Goal: Task Accomplishment & Management: Manage account settings

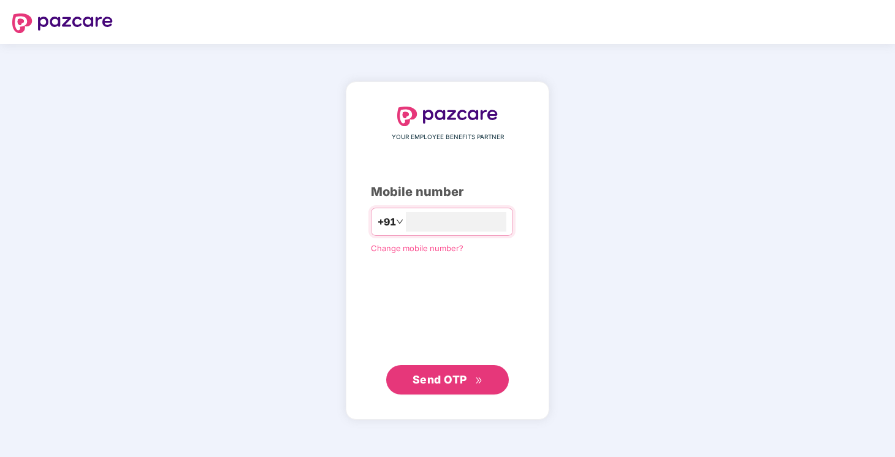
click at [474, 374] on span "Send OTP" at bounding box center [447, 379] width 70 height 17
click at [409, 224] on input "**********" at bounding box center [456, 222] width 101 height 20
type input "**********"
click at [455, 368] on button "Send OTP" at bounding box center [447, 379] width 123 height 29
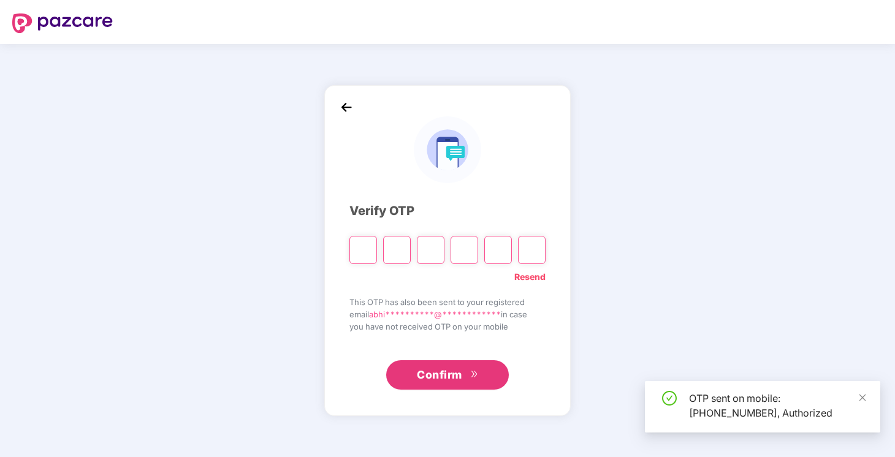
click at [361, 248] on input "Please enter verification code. Digit 1" at bounding box center [363, 250] width 28 height 28
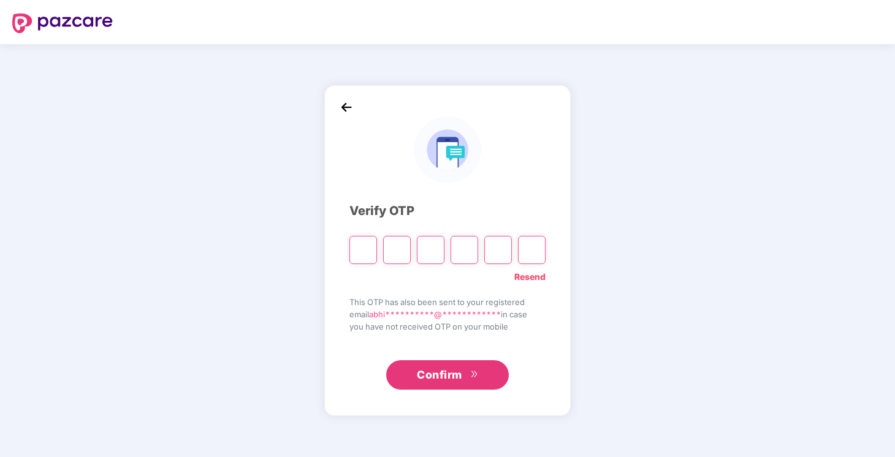
type input "*"
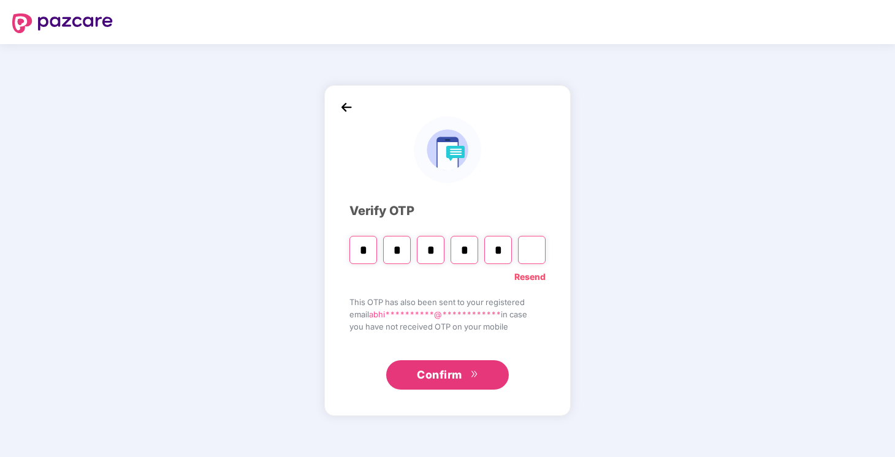
type input "*"
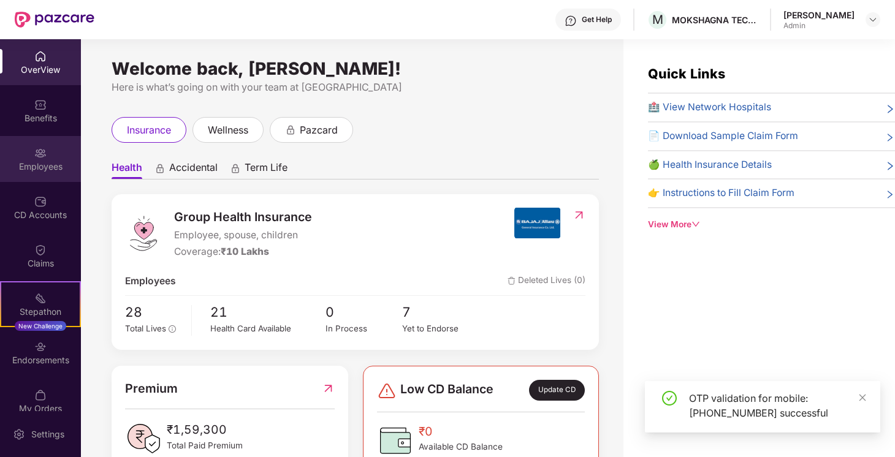
click at [34, 157] on img at bounding box center [40, 153] width 12 height 12
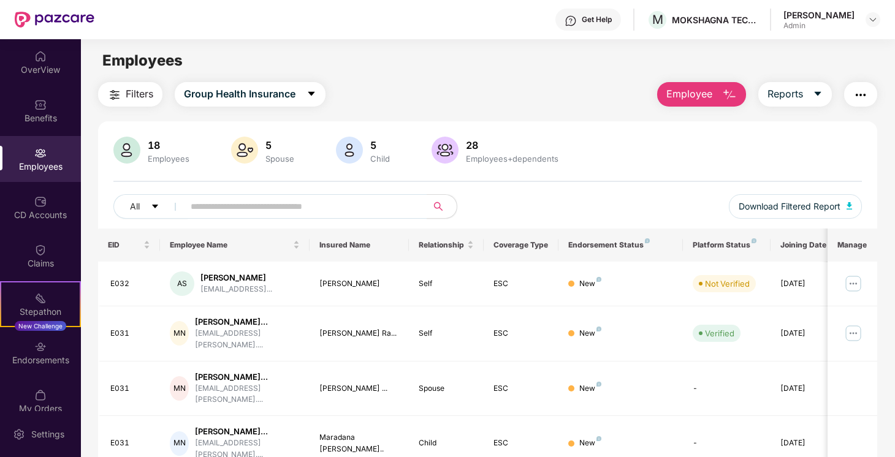
click at [370, 150] on div "5" at bounding box center [380, 145] width 25 height 12
click at [345, 148] on img at bounding box center [349, 150] width 27 height 27
click at [251, 153] on img at bounding box center [244, 150] width 27 height 27
click at [481, 143] on div "28" at bounding box center [511, 145] width 97 height 12
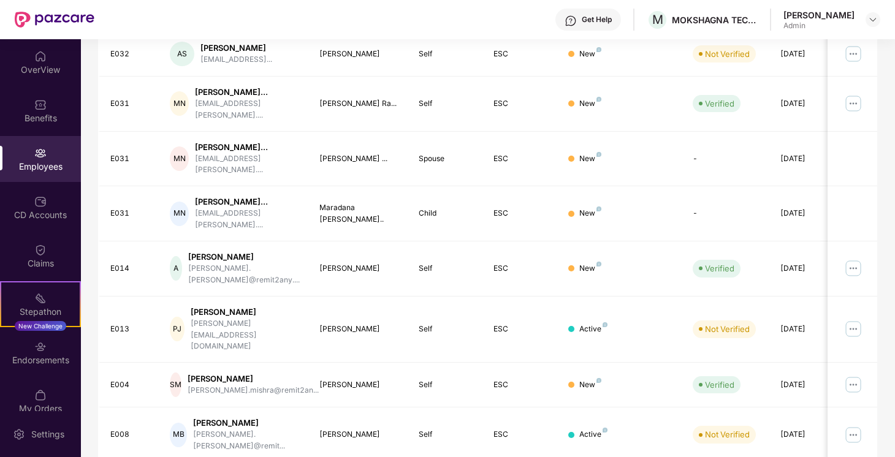
scroll to position [327, 0]
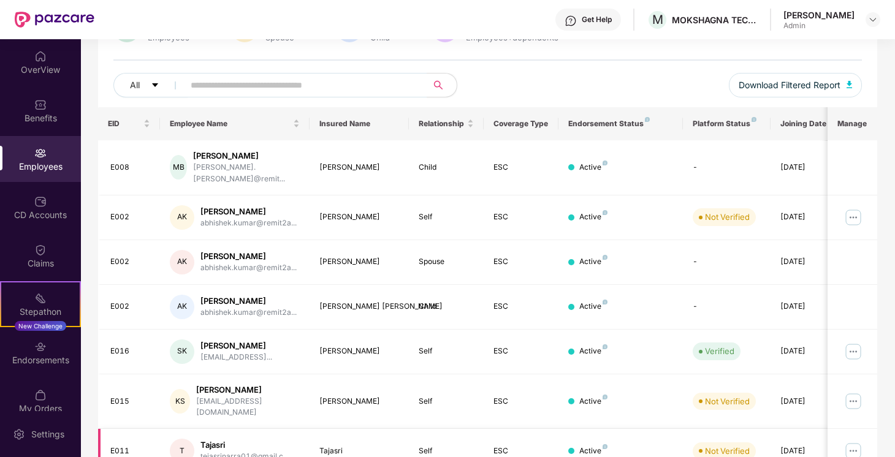
scroll to position [125, 0]
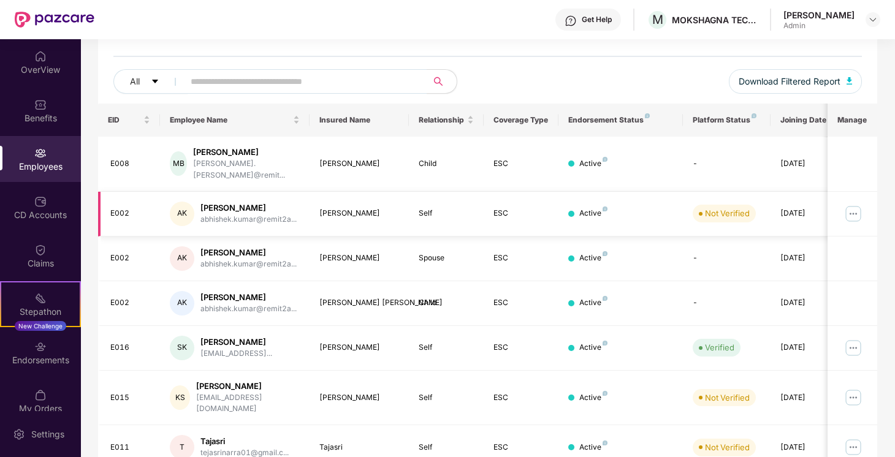
click at [855, 207] on img at bounding box center [853, 214] width 20 height 20
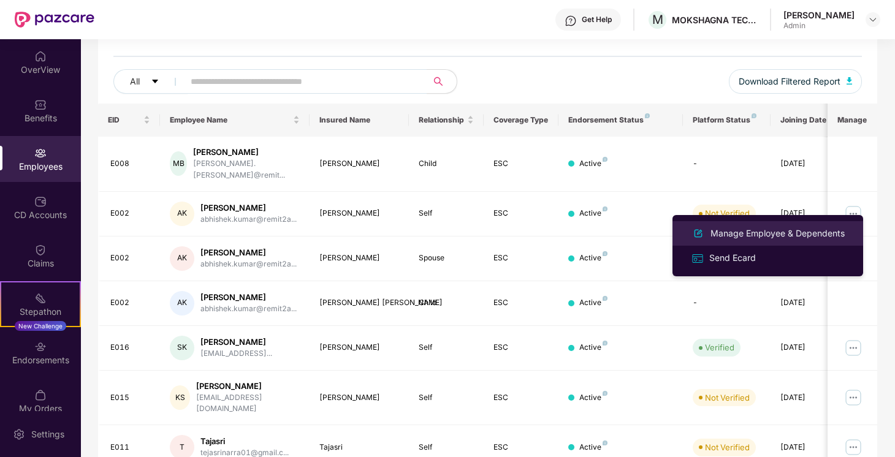
click at [750, 234] on div "Manage Employee & Dependents" at bounding box center [777, 233] width 139 height 13
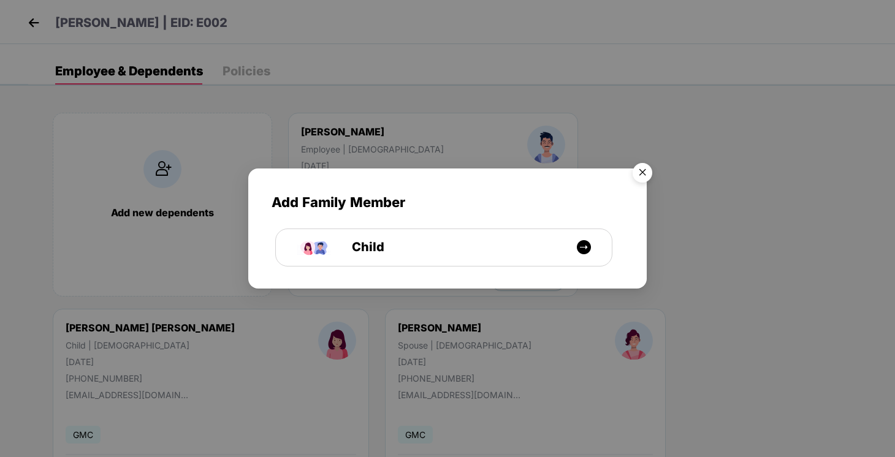
click at [640, 172] on img "Close" at bounding box center [642, 175] width 34 height 34
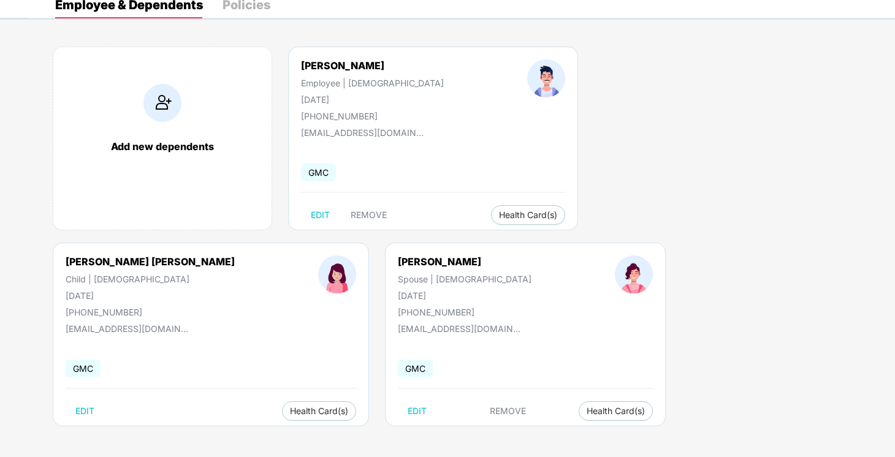
scroll to position [0, 0]
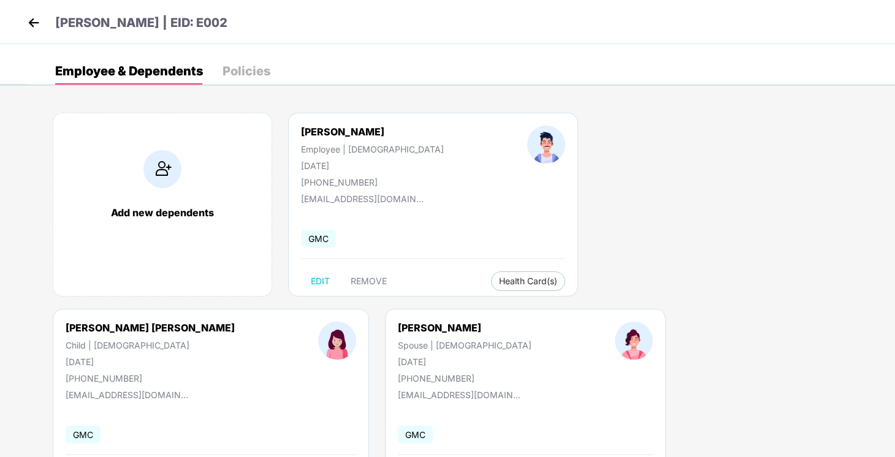
click at [38, 25] on img at bounding box center [34, 22] width 18 height 18
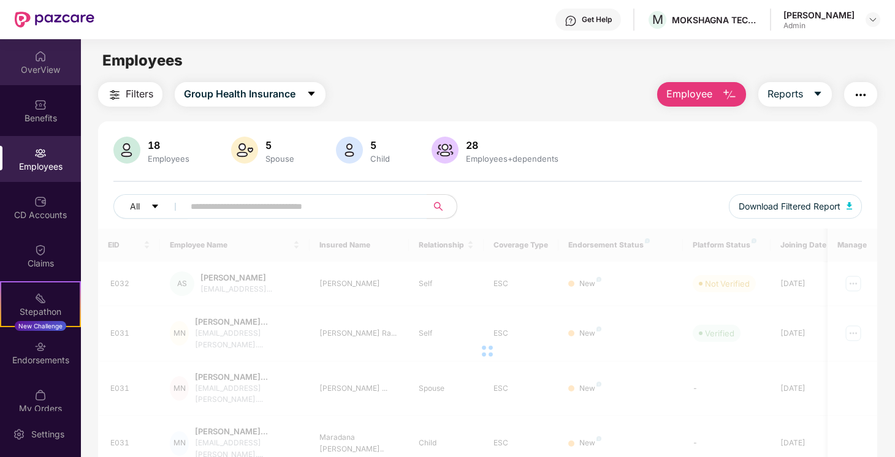
click at [44, 61] on img at bounding box center [40, 56] width 12 height 12
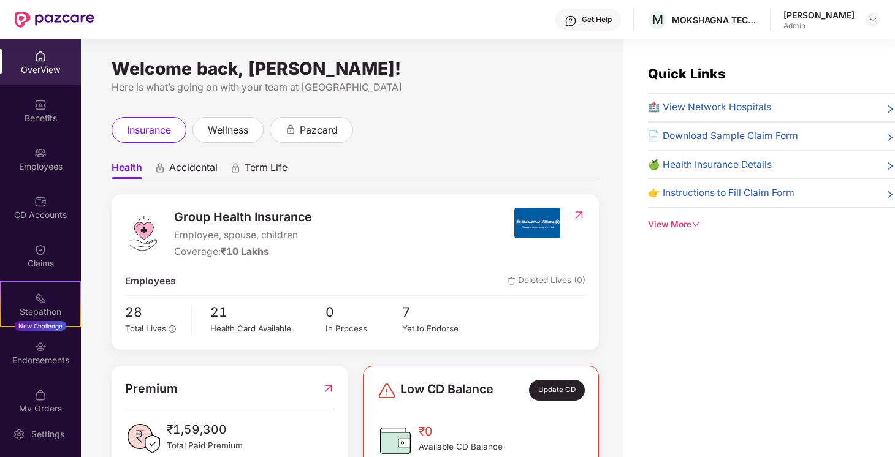
scroll to position [37, 0]
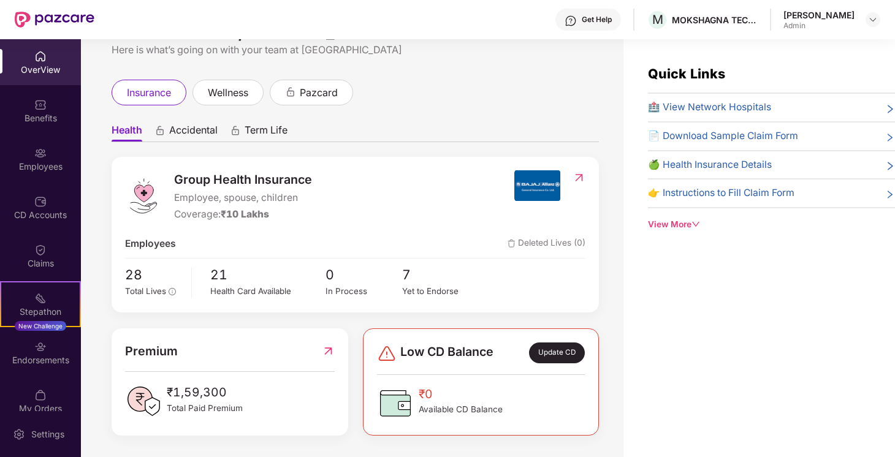
click at [569, 350] on div "Update CD" at bounding box center [557, 353] width 56 height 21
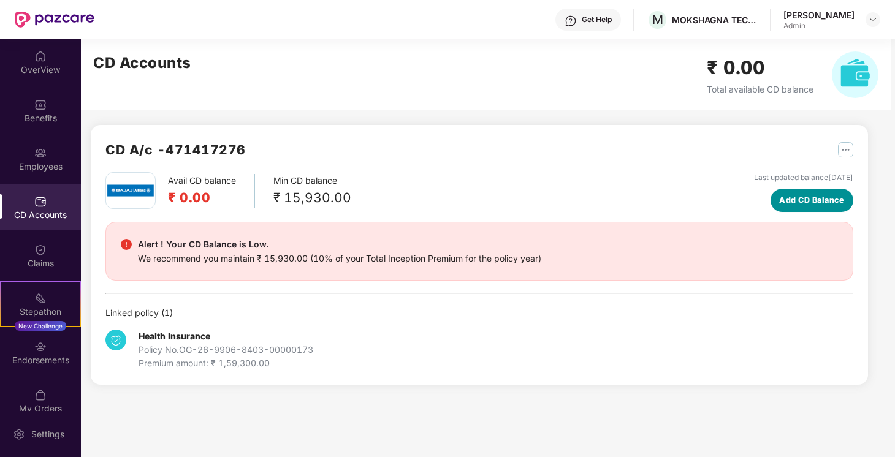
click at [792, 198] on span "Add CD Balance" at bounding box center [811, 200] width 65 height 12
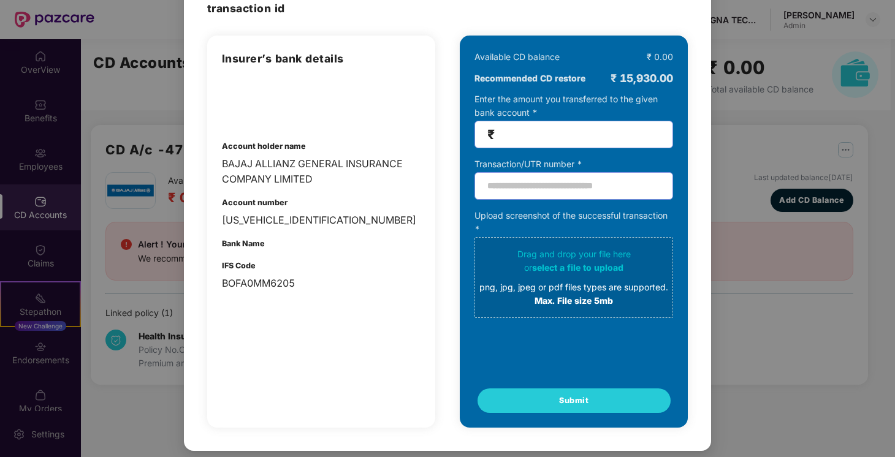
scroll to position [0, 0]
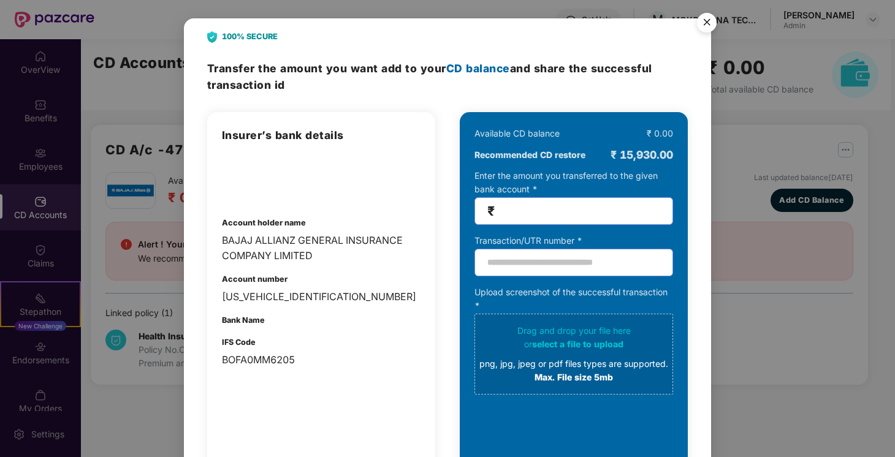
click at [709, 26] on img "Close" at bounding box center [707, 24] width 34 height 34
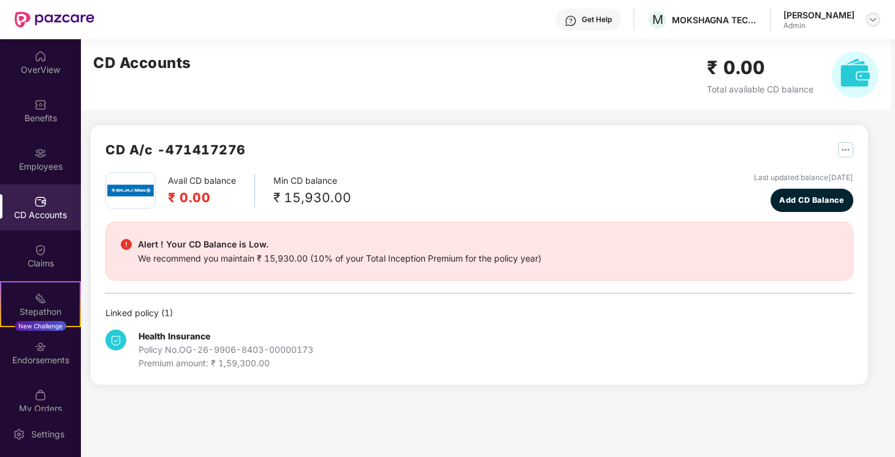
click at [873, 15] on img at bounding box center [873, 20] width 10 height 10
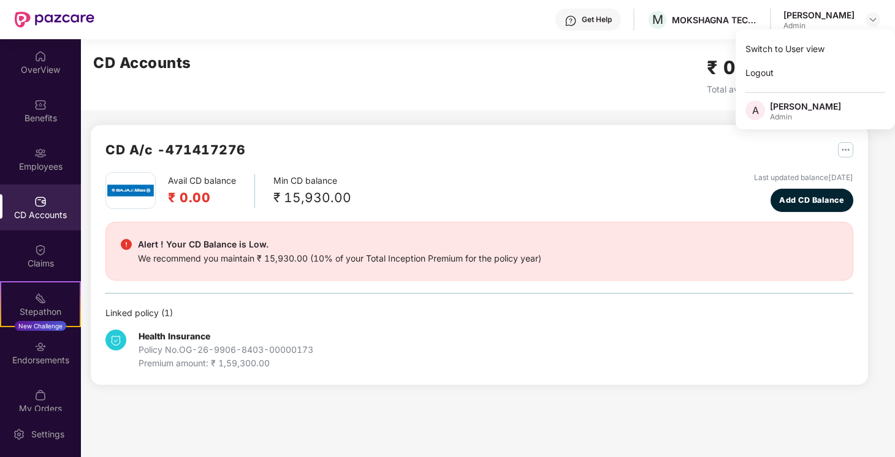
click at [547, 97] on div "CD Accounts ₹ 0.00 Total available CD balance" at bounding box center [486, 74] width 810 height 71
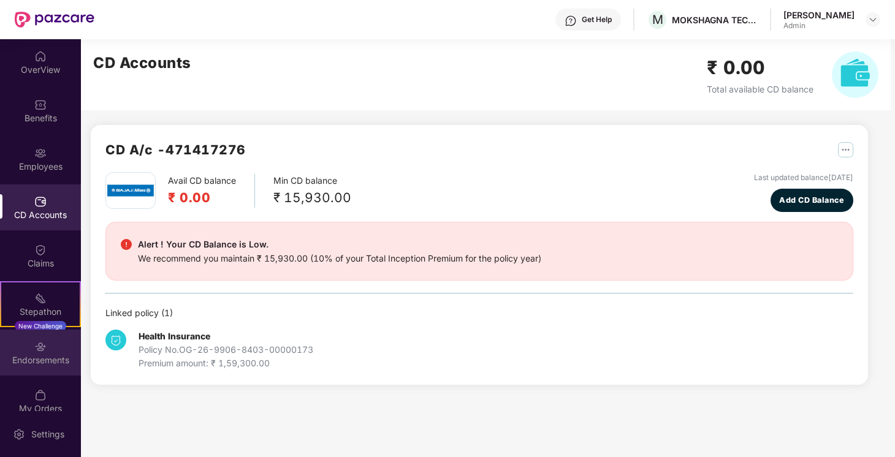
click at [49, 360] on div "Endorsements" at bounding box center [40, 360] width 81 height 12
